Goal: Navigation & Orientation: Find specific page/section

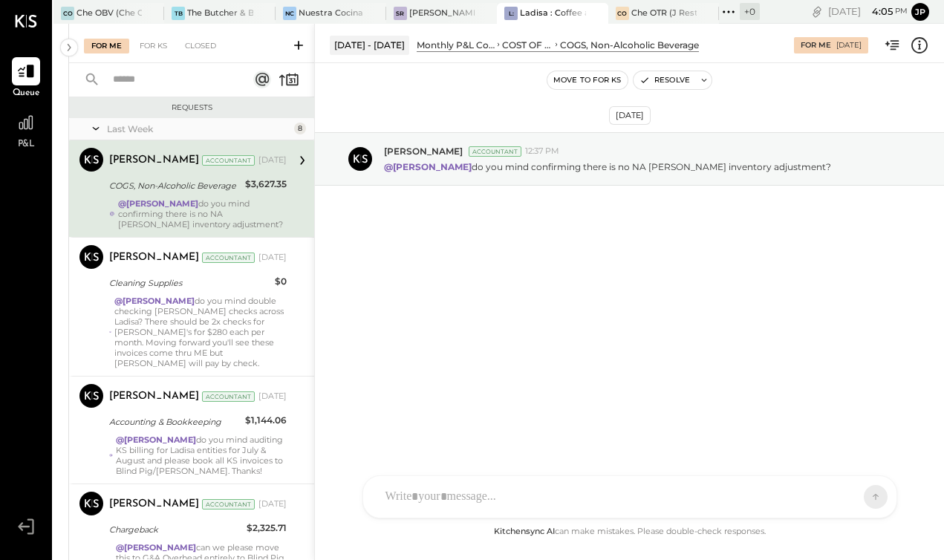
scroll to position [591, 0]
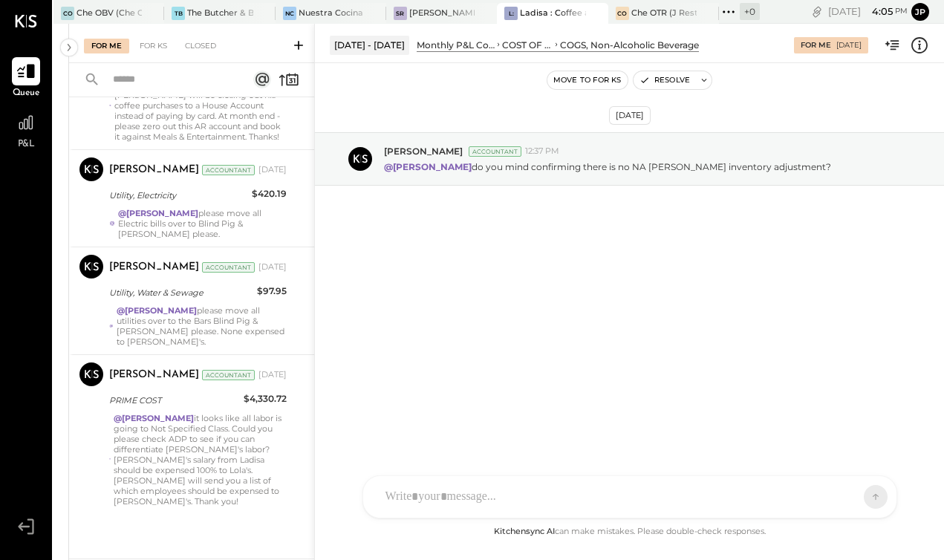
click at [28, 65] on icon at bounding box center [26, 72] width 18 height 14
click at [94, 15] on div "Che OBV (Che OBV LLC) - Ignite" at bounding box center [109, 13] width 65 height 12
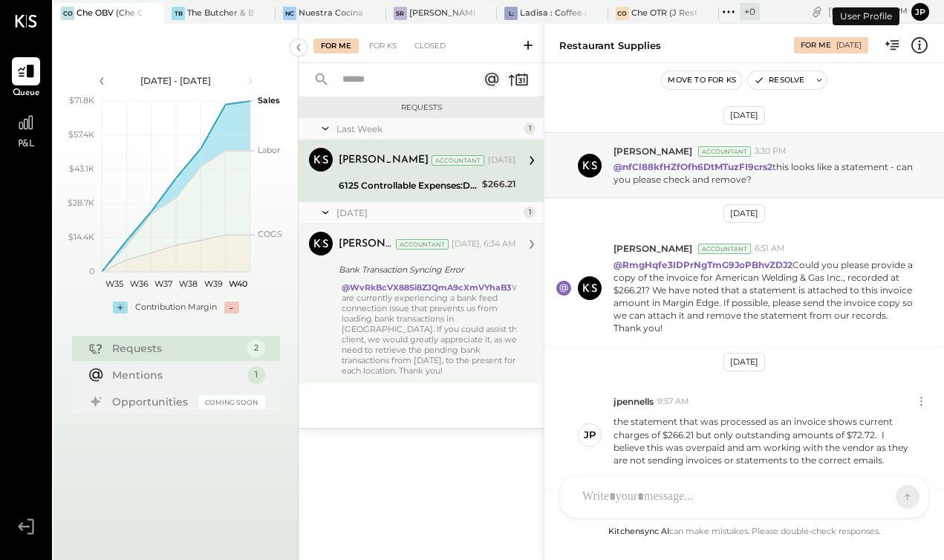
scroll to position [455, 0]
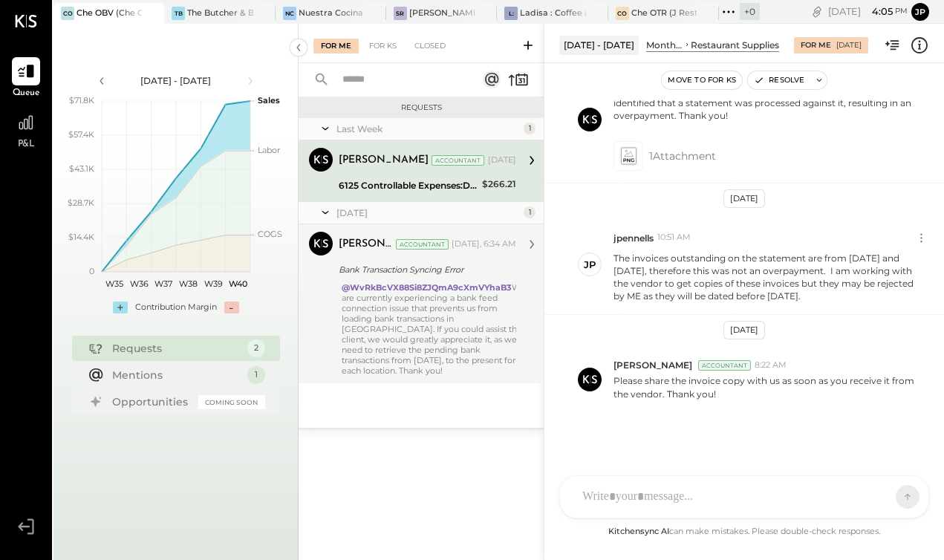
click at [453, 372] on div "@WvRkBcVX88Si8ZJQmA9cXmVYhaB3 We are currently experiencing a bank feed connect…" at bounding box center [434, 329] width 184 height 94
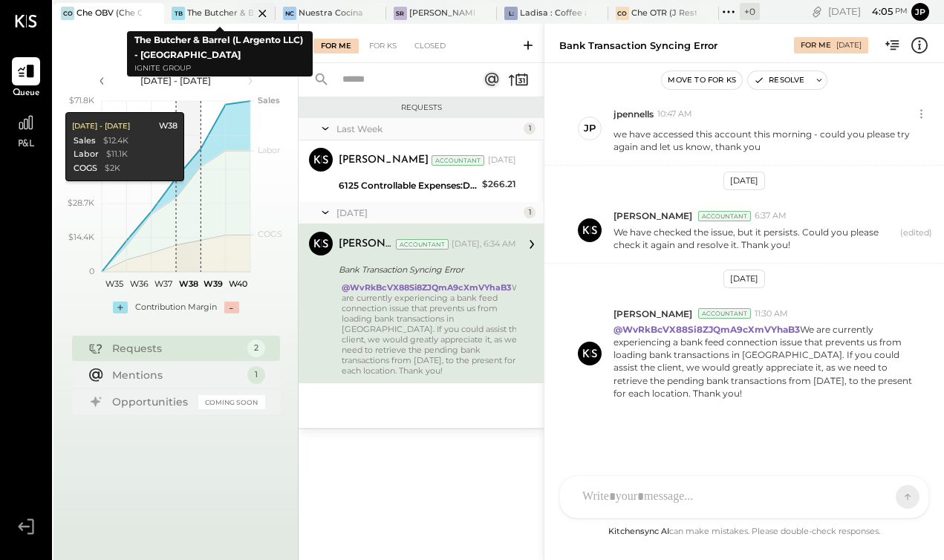
click at [214, 16] on div "The Butcher & Barrel (L Argento LLC) - [GEOGRAPHIC_DATA]" at bounding box center [219, 13] width 65 height 12
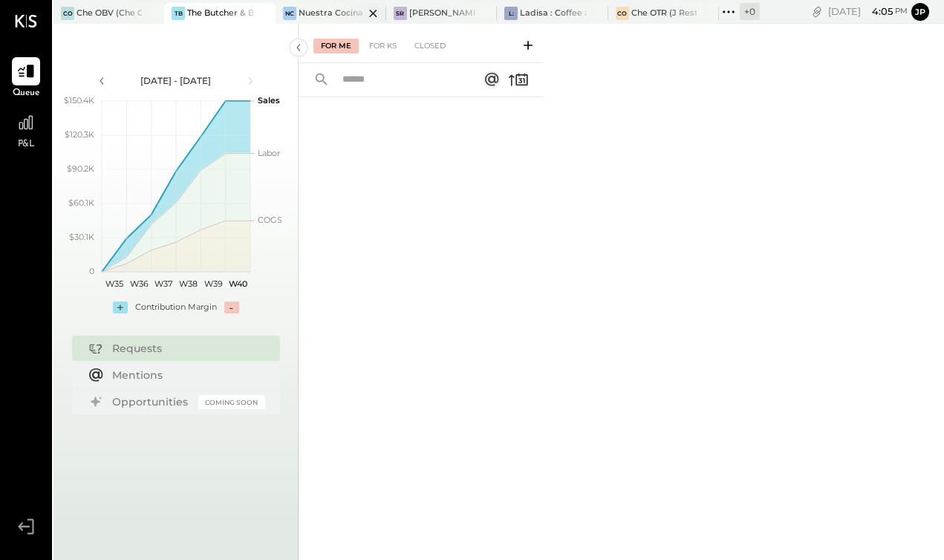
click at [314, 16] on div "Nuestra Cocina LLC - [GEOGRAPHIC_DATA]" at bounding box center [331, 13] width 65 height 12
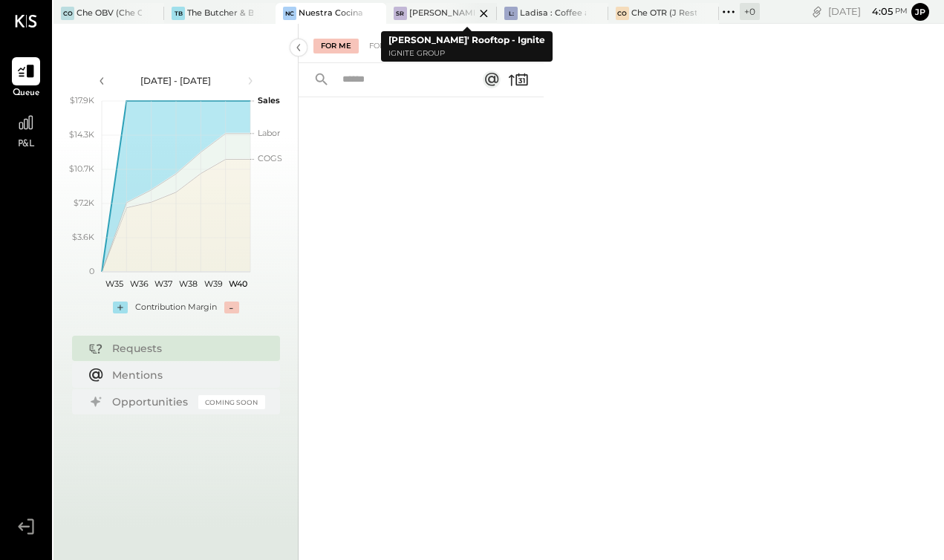
click at [440, 10] on div "[PERSON_NAME]' Rooftop - Ignite" at bounding box center [441, 13] width 65 height 12
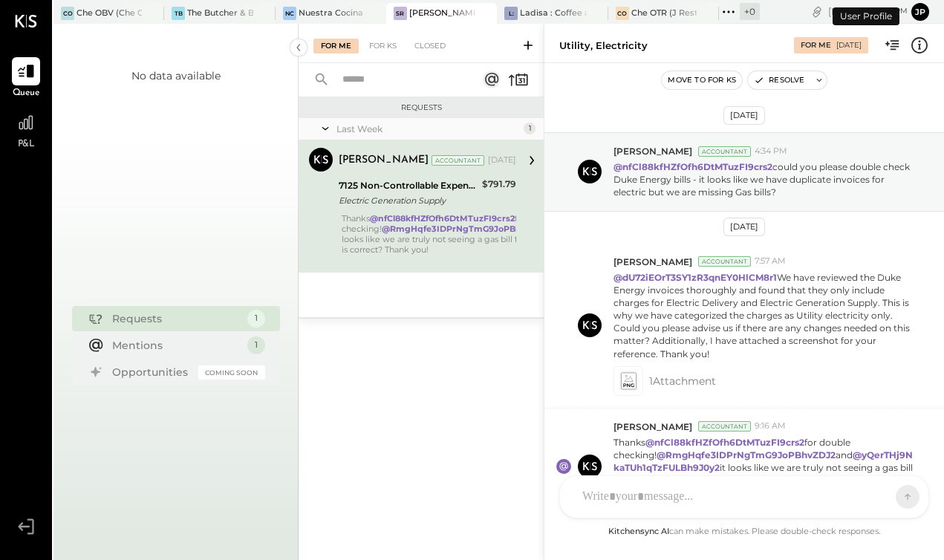
scroll to position [100, 0]
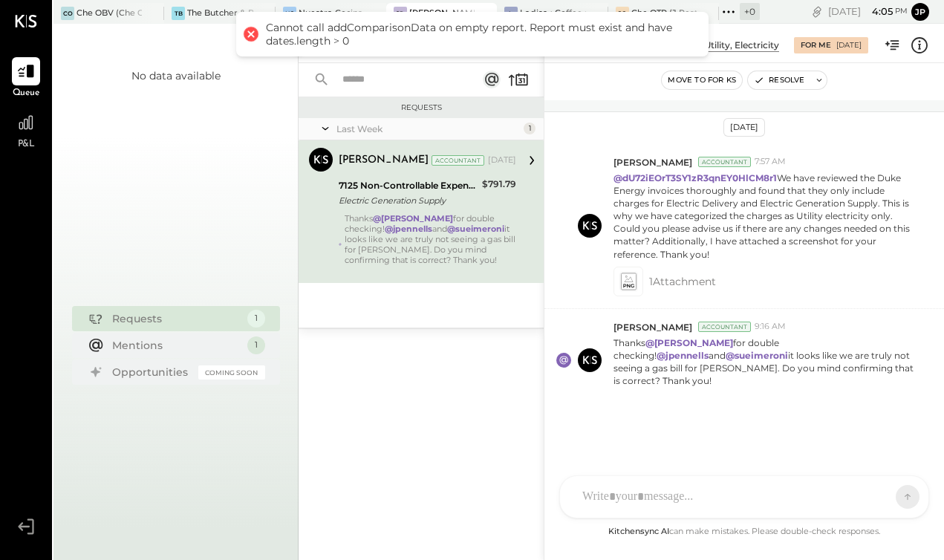
click at [248, 36] on div at bounding box center [251, 34] width 21 height 21
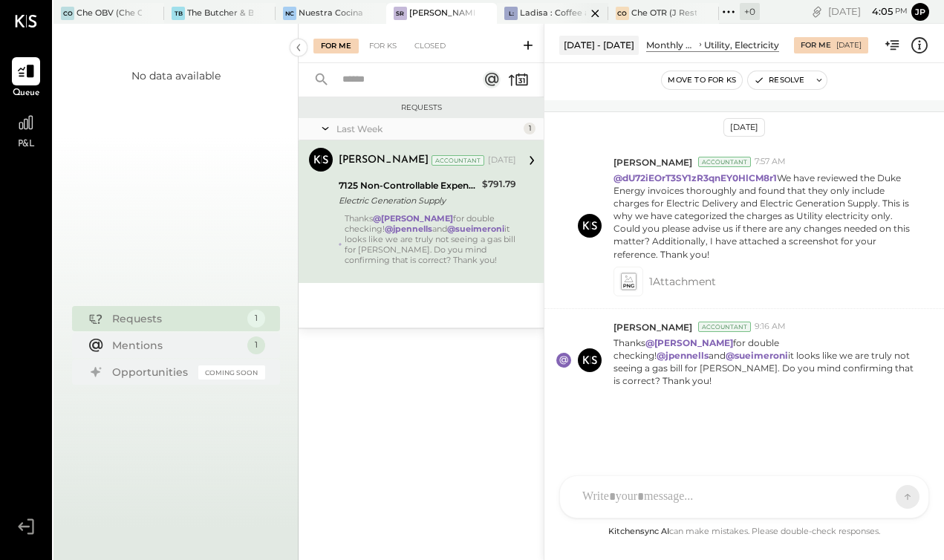
click at [554, 13] on div "Ladisa : Coffee at Lola's" at bounding box center [552, 13] width 65 height 12
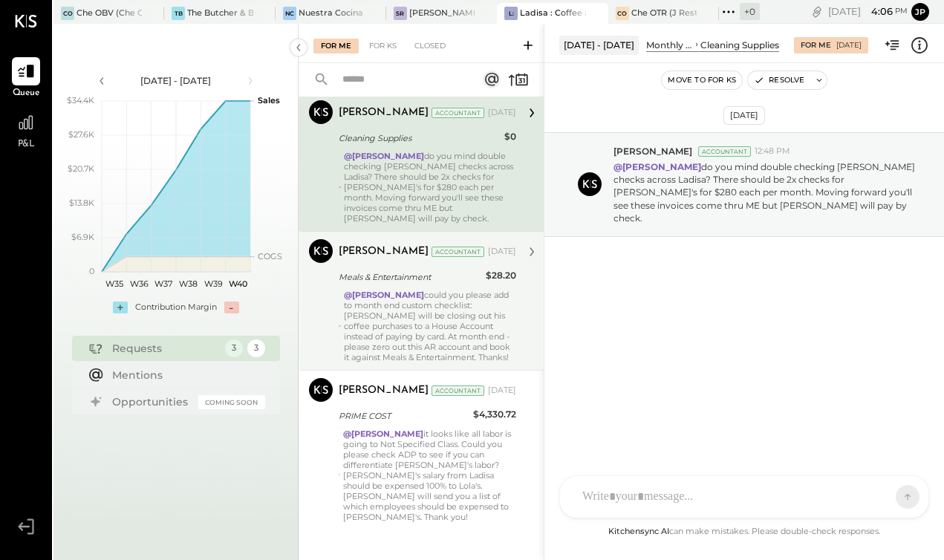
scroll to position [53, 0]
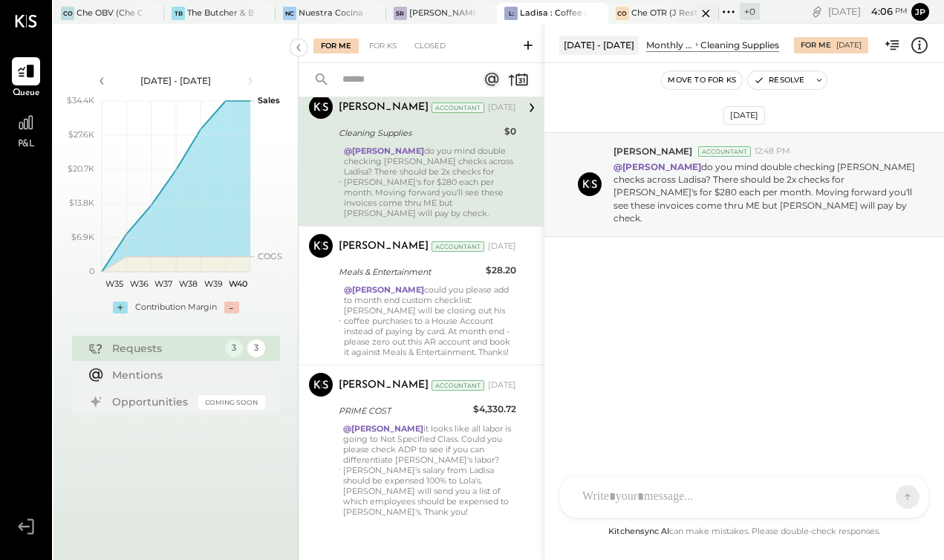
click at [665, 16] on div "Che OTR (J Restaurant LLC) - Ignite" at bounding box center [664, 13] width 65 height 12
